Goal: Task Accomplishment & Management: Complete application form

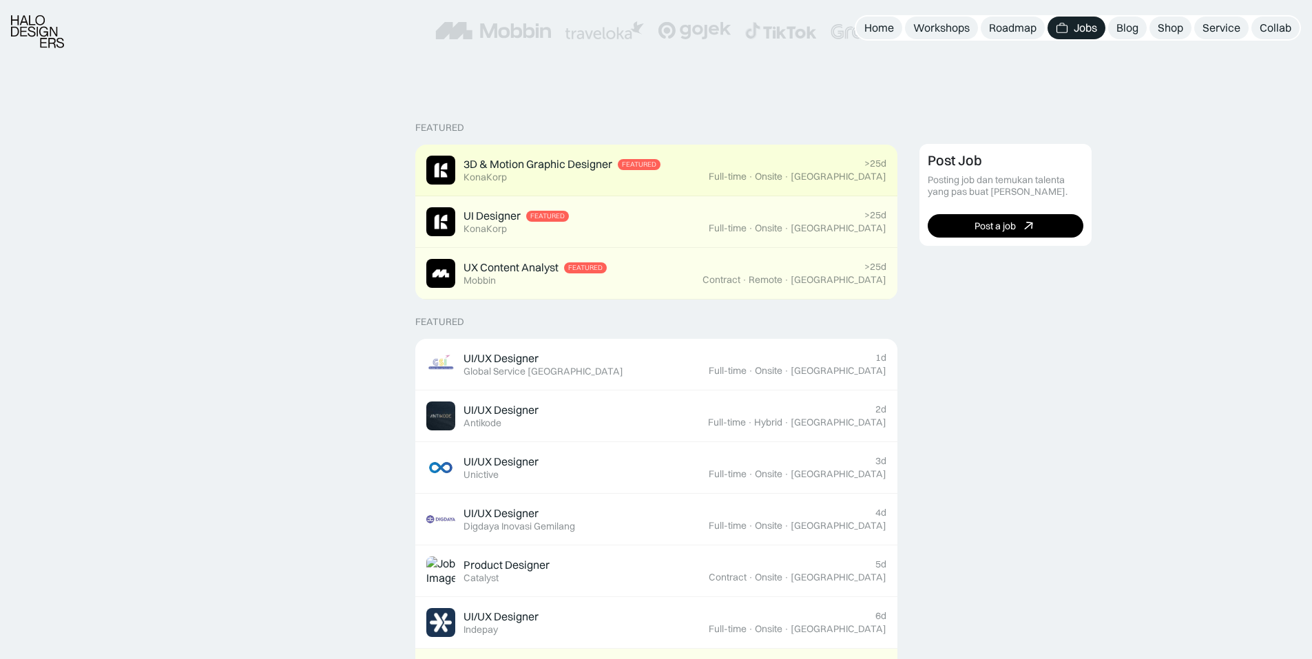
scroll to position [275, 0]
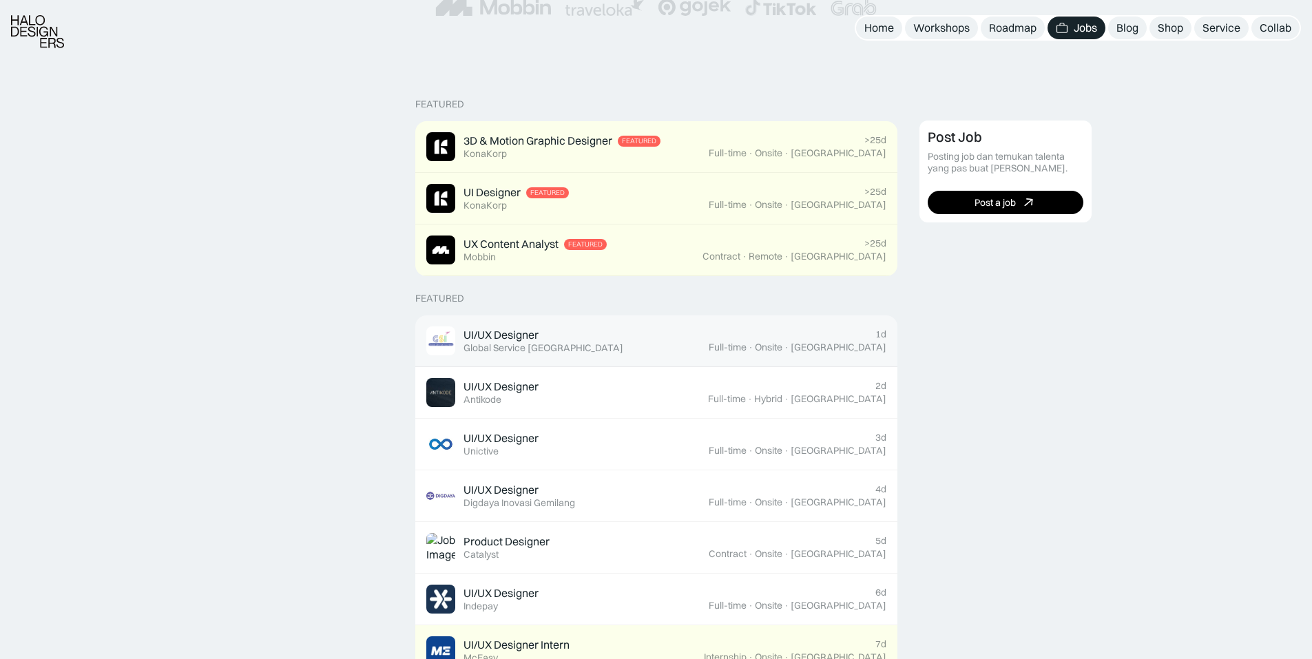
click at [530, 335] on div "UI/UX Designer" at bounding box center [500, 335] width 75 height 14
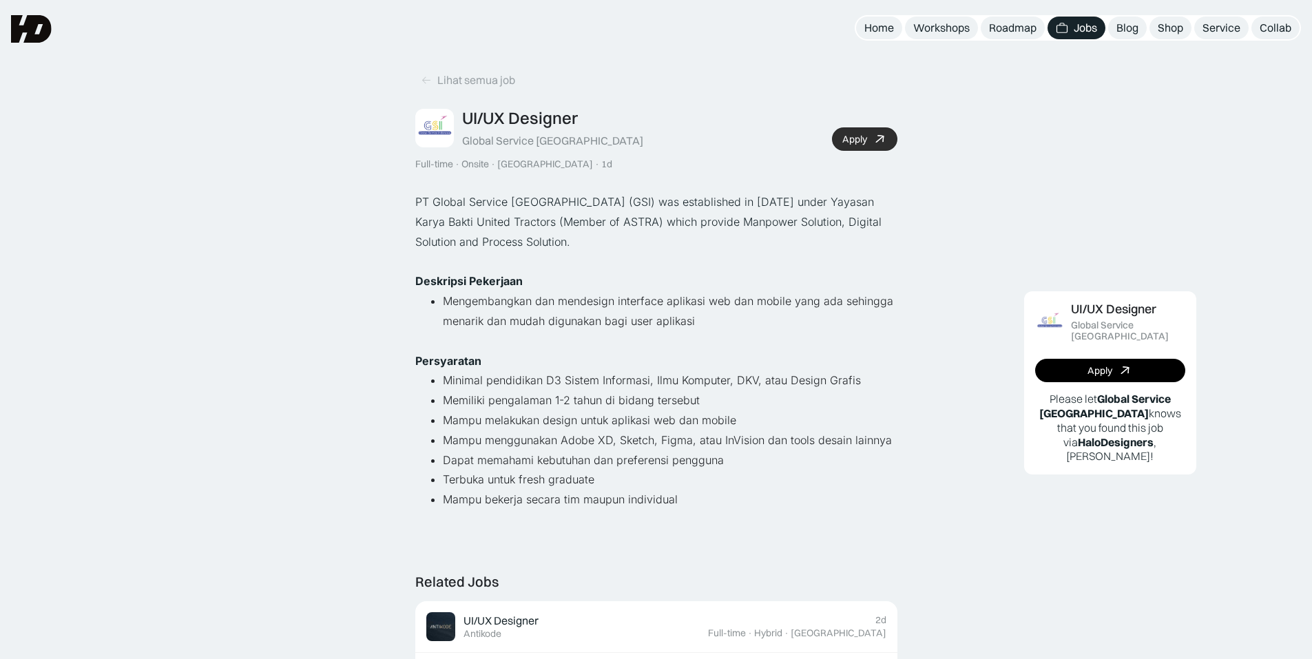
click at [871, 136] on link "Apply" at bounding box center [864, 138] width 65 height 23
